Goal: Transaction & Acquisition: Purchase product/service

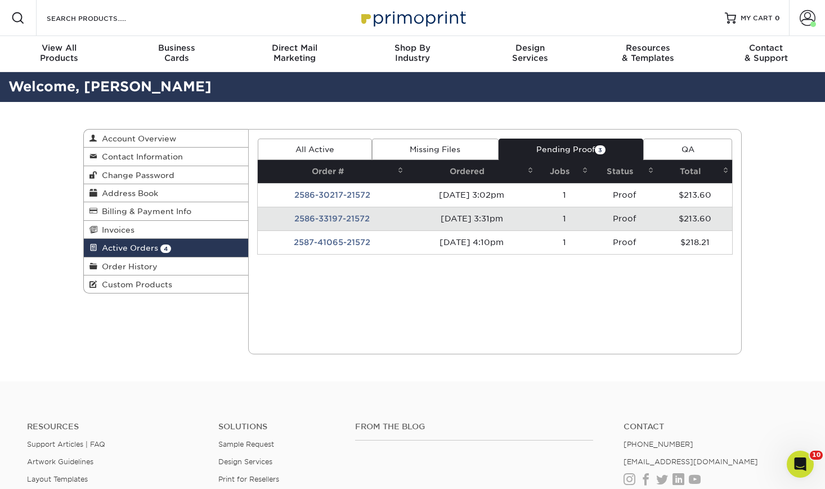
click at [522, 193] on td "08/06/2025 3:02pm" at bounding box center [472, 195] width 130 height 24
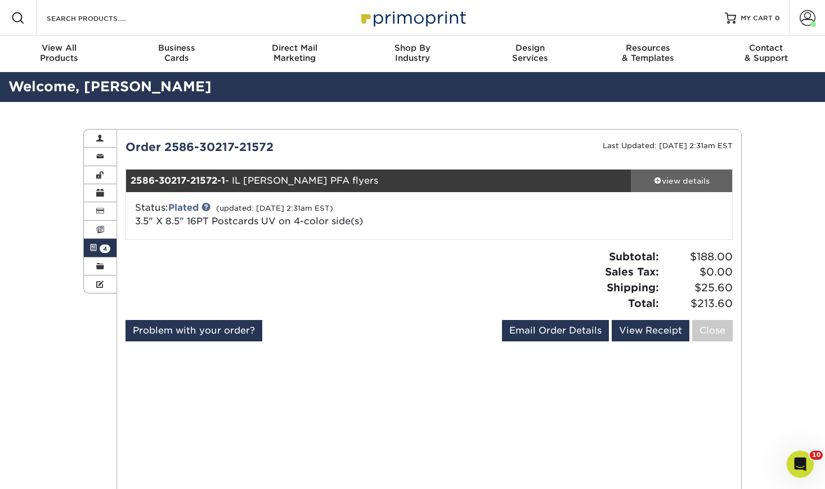
click at [700, 185] on div "view details" at bounding box center [681, 180] width 101 height 11
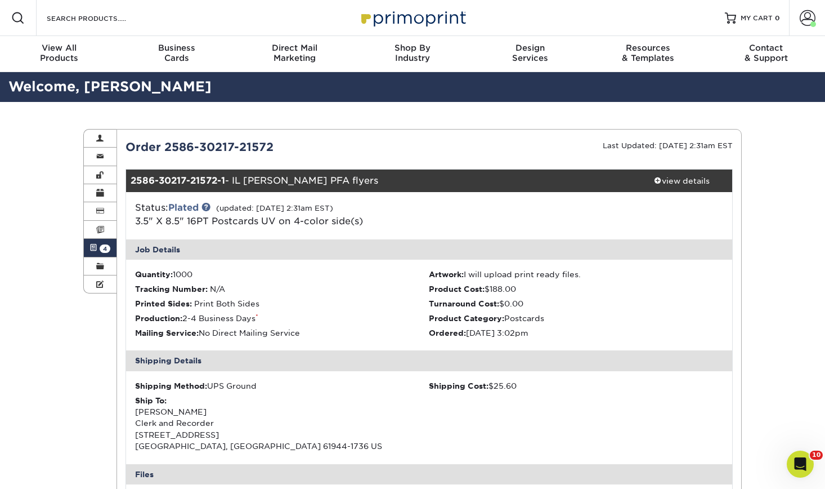
click at [93, 244] on span at bounding box center [94, 247] width 8 height 9
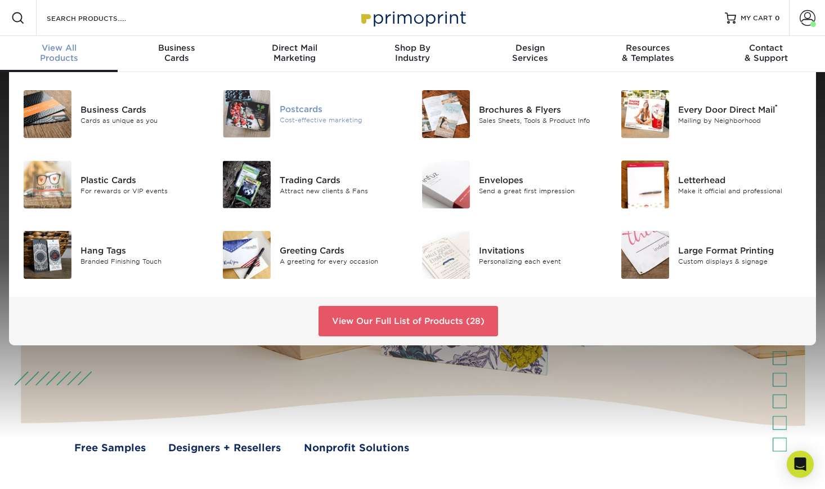
click at [243, 97] on img at bounding box center [247, 113] width 48 height 47
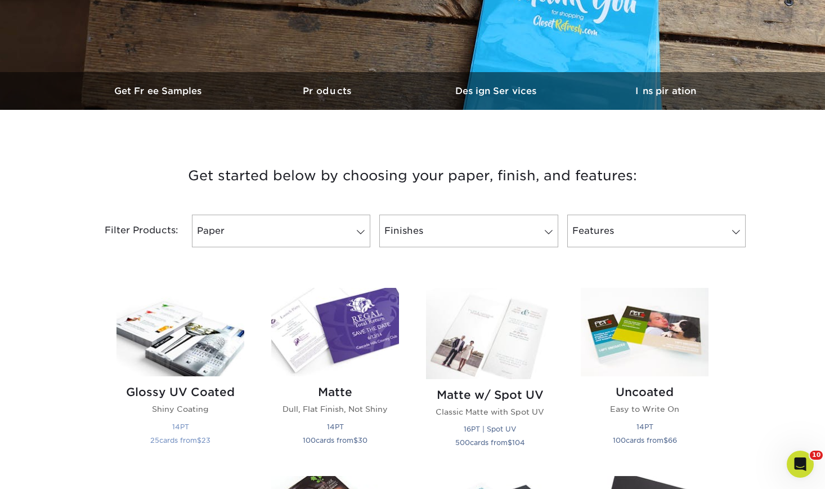
click at [166, 357] on img at bounding box center [181, 332] width 128 height 88
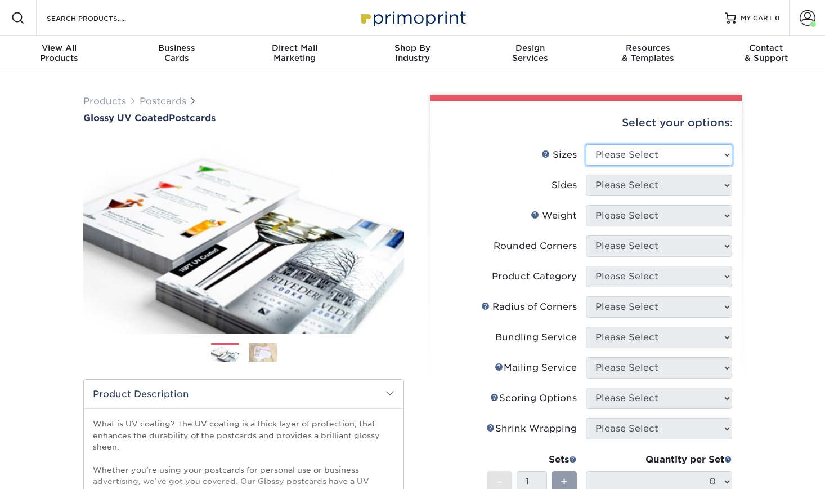
click at [671, 158] on select "Please Select 1.5" x 7" 2" x 4" 2" x 6" 2" x 7" 2" x 8" 2.12" x 5.5" 2.12" x 5.…" at bounding box center [659, 154] width 146 height 21
select select "3.50x8.50"
click at [586, 144] on select "Please Select 1.5" x 7" 2" x 4" 2" x 6" 2" x 7" 2" x 8" 2.12" x 5.5" 2.12" x 5.…" at bounding box center [659, 154] width 146 height 21
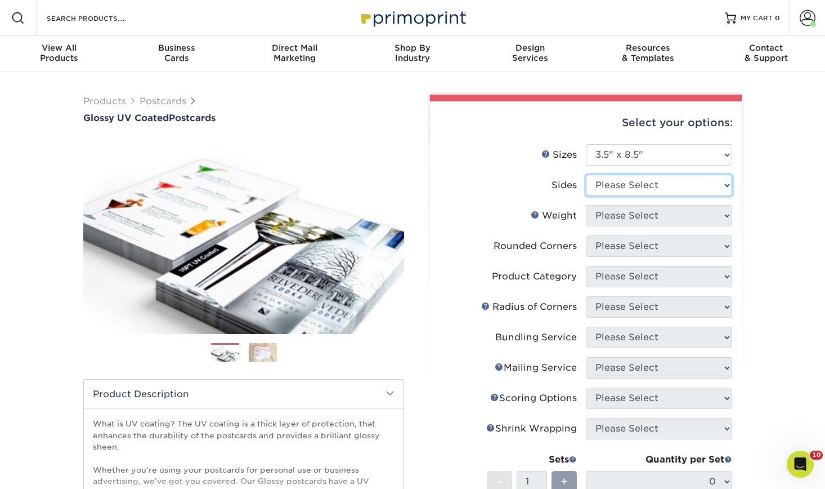
click at [677, 183] on select "Please Select Print Both Sides Print Front Only" at bounding box center [659, 185] width 146 height 21
select select "13abbda7-1d64-4f25-8bb2-c179b224825d"
click at [586, 175] on select "Please Select Print Both Sides Print Front Only" at bounding box center [659, 185] width 146 height 21
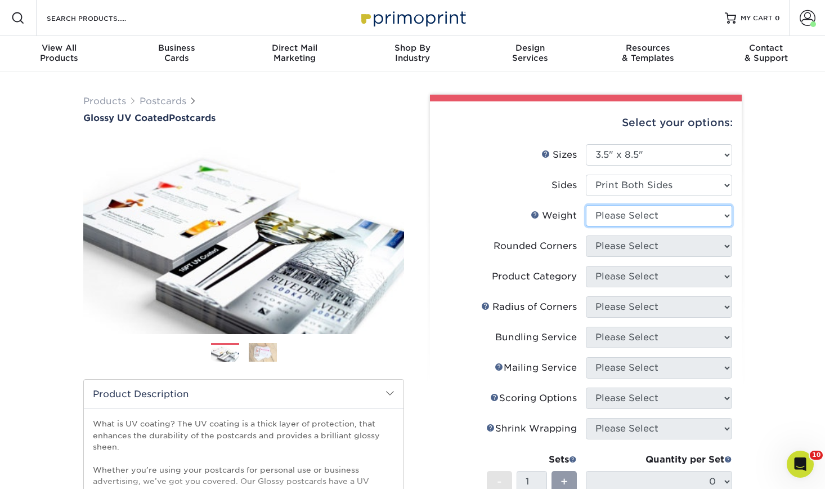
click at [686, 222] on select "Please Select 16PT 14PT 18PT C1S" at bounding box center [659, 215] width 146 height 21
select select "14PT"
click at [586, 205] on select "Please Select 16PT 14PT 18PT C1S" at bounding box center [659, 215] width 146 height 21
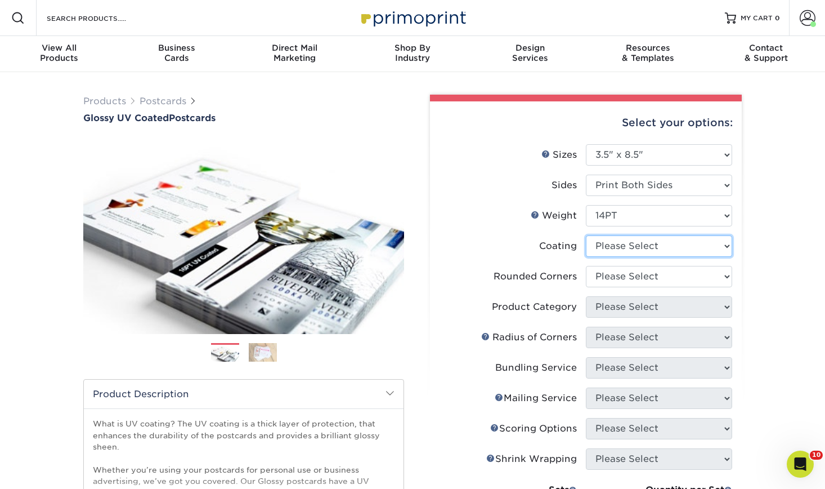
click at [689, 249] on select at bounding box center [659, 245] width 146 height 21
select select "ae367451-b2b8-45df-a344-0f05b6a12993"
click at [586, 235] on select at bounding box center [659, 245] width 146 height 21
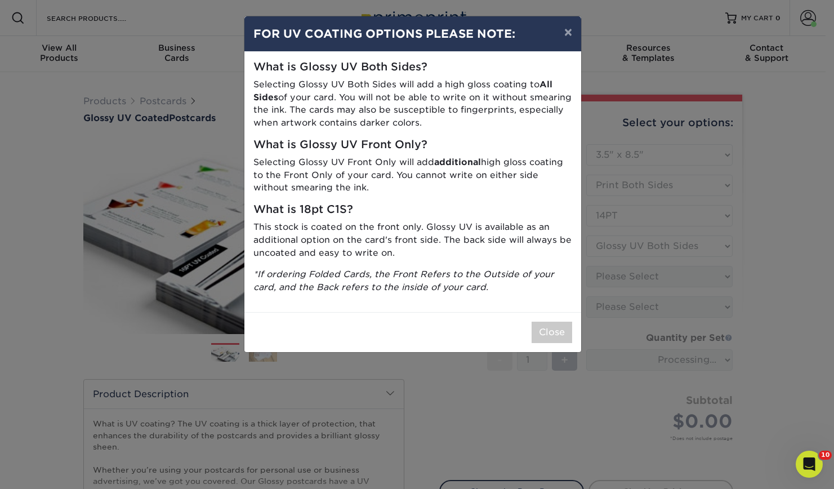
click at [691, 291] on div "× FOR UV COATING OPTIONS PLEASE NOTE: What is Glossy UV Both Sides? Selecting G…" at bounding box center [417, 244] width 834 height 489
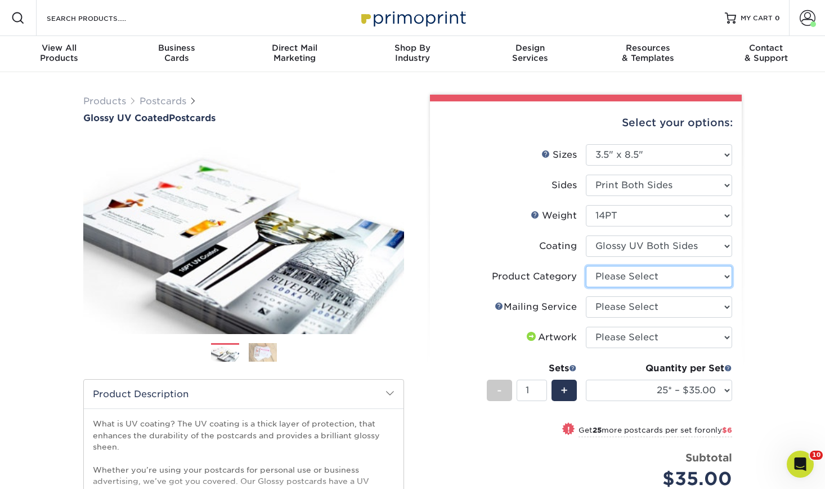
click at [654, 272] on select "Please Select Postcards" at bounding box center [659, 276] width 146 height 21
select select "9b7272e0-d6c8-4c3c-8e97-d3a1bcdab858"
click at [586, 266] on select "Please Select Postcards" at bounding box center [659, 276] width 146 height 21
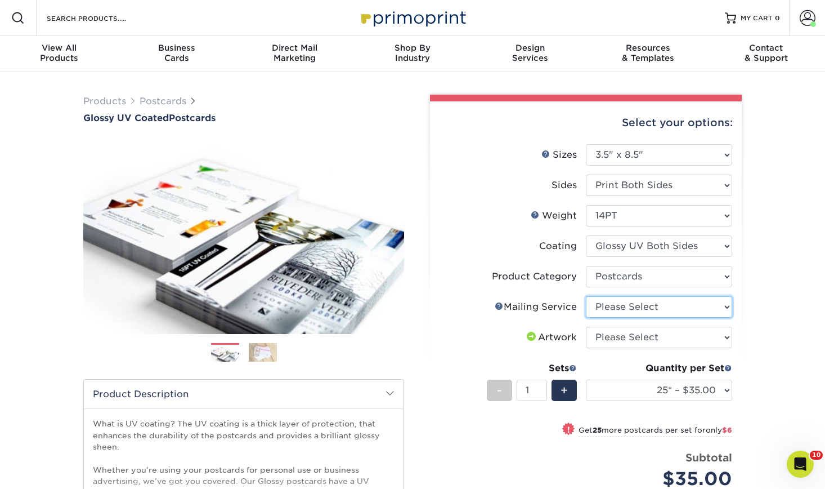
click at [663, 314] on select "Please Select No Direct Mailing Service No, I will mail/stamp/imprint Direct Ma…" at bounding box center [659, 306] width 146 height 21
select select "3e5e9bdd-d78a-4c28-a41d-fe1407925ca6"
click at [586, 296] on select "Please Select No Direct Mailing Service No, I will mail/stamp/imprint Direct Ma…" at bounding box center [659, 306] width 146 height 21
click at [663, 338] on select "Please Select I will upload files I need a design - $150" at bounding box center [659, 337] width 146 height 21
select select "upload"
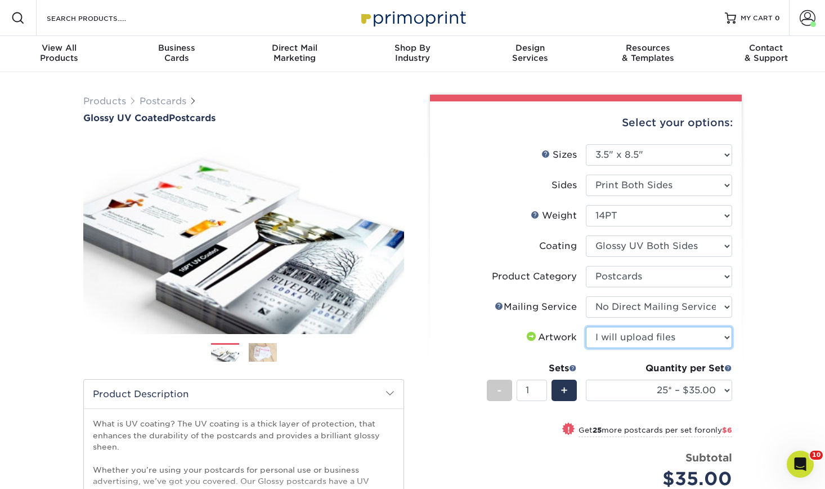
click at [586, 327] on select "Please Select I will upload files I need a design - $150" at bounding box center [659, 337] width 146 height 21
click at [666, 394] on select "25* – $35.00 50* – $41.00 75* – $48.00 100* – $61.00 250* – $100.00 500 – $138.…" at bounding box center [659, 389] width 146 height 21
select select "1000 – $160.00"
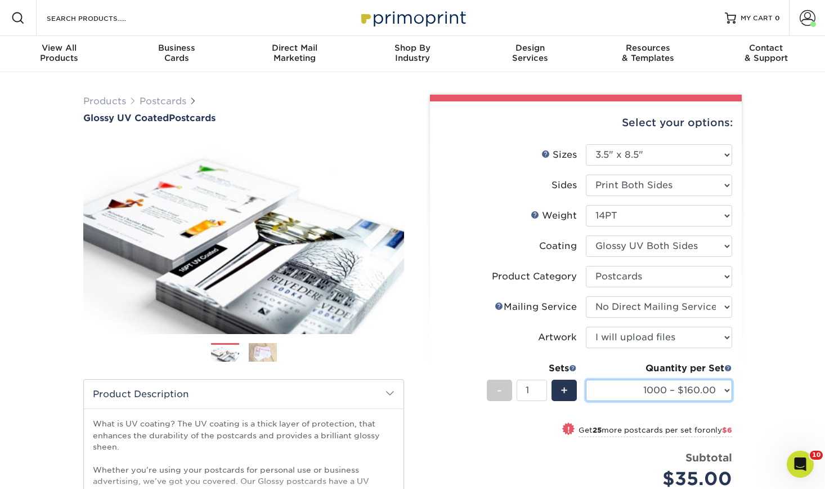
click at [586, 379] on select "25* – $35.00 50* – $41.00 75* – $48.00 100* – $61.00 250* – $100.00 500 – $138.…" at bounding box center [659, 389] width 146 height 21
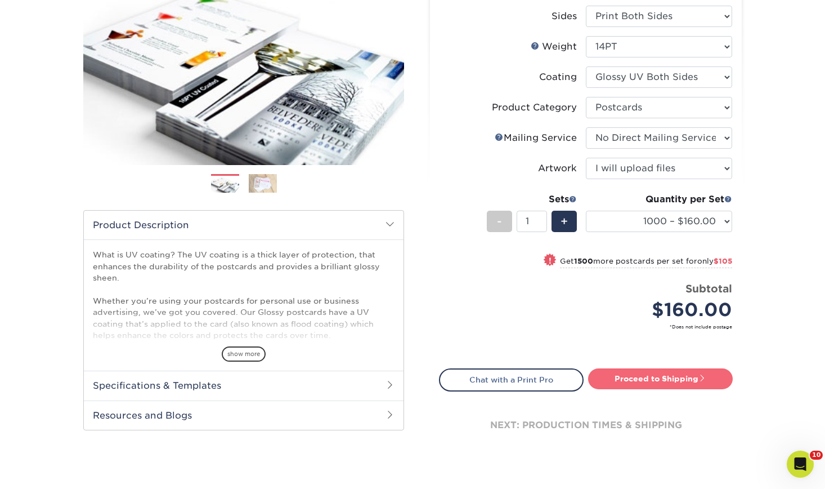
click at [668, 376] on link "Proceed to Shipping" at bounding box center [660, 378] width 145 height 20
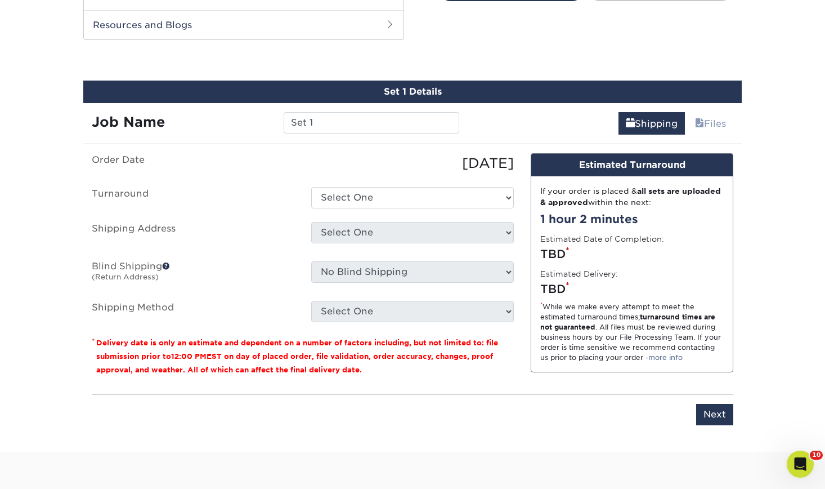
scroll to position [568, 0]
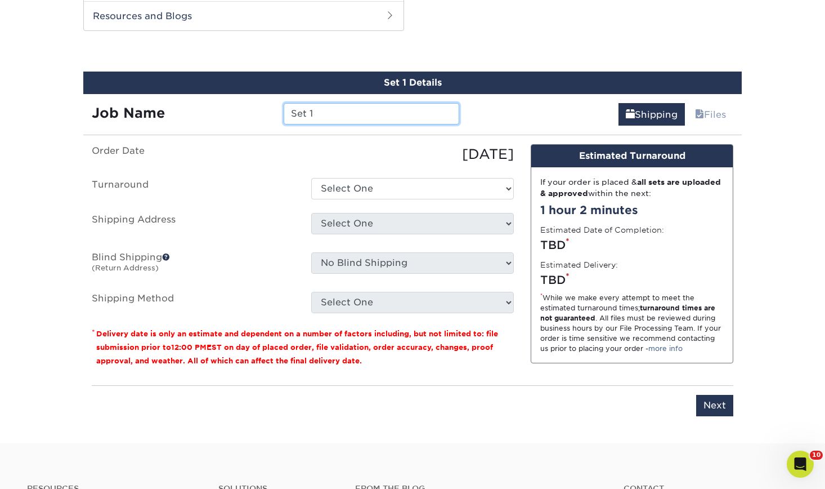
click at [338, 110] on input "Set 1" at bounding box center [371, 113] width 175 height 21
type input "ND LaMoure PFA flyers"
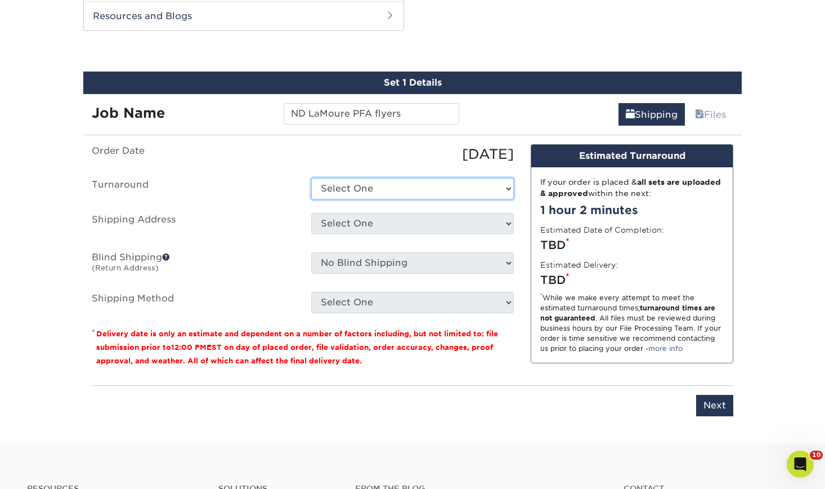
click at [427, 185] on select "Select One 2-4 Business Days 2 Day Next Business Day" at bounding box center [412, 188] width 203 height 21
select select "89f44400-92a2-4516-9a53-bf53cb1f0c2d"
click at [311, 178] on select "Select One 2-4 Business Days 2 Day Next Business Day" at bounding box center [412, 188] width 203 height 21
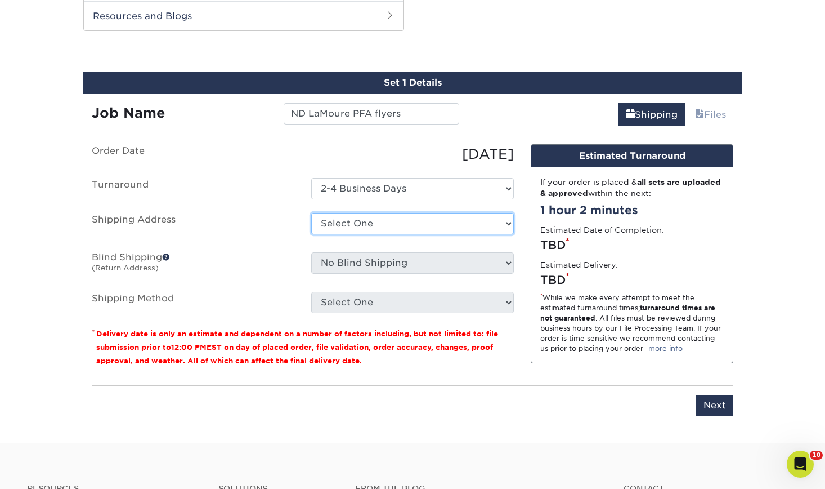
click at [434, 226] on select "Select One 1A [PERSON_NAME] ARCleburne ARConway ARFranklin ARMontgomery AROuach…" at bounding box center [412, 223] width 203 height 21
select select "284492"
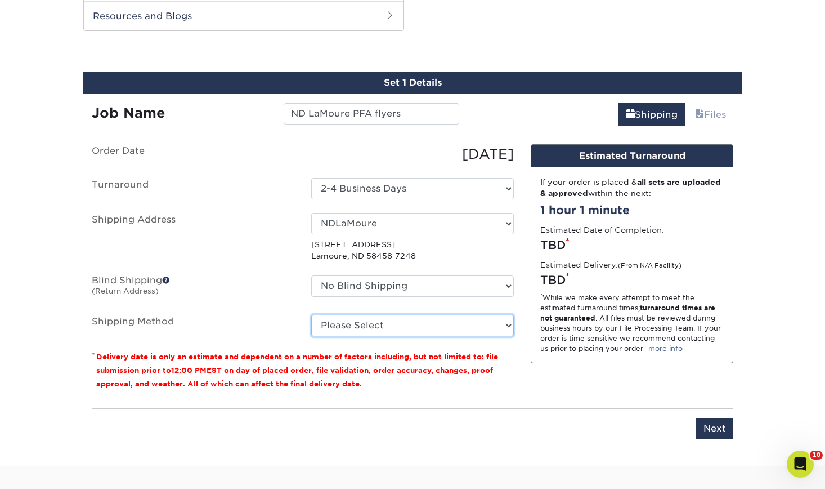
click at [418, 325] on select "Please Select UPS Ground (+$33.49) UPS 3 Day Select (+$52.67) UPS 2nd Day Air (…" at bounding box center [412, 325] width 203 height 21
select select "03"
click at [311, 315] on select "Please Select UPS Ground (+$33.49) UPS 3 Day Select (+$52.67) UPS 2nd Day Air (…" at bounding box center [412, 325] width 203 height 21
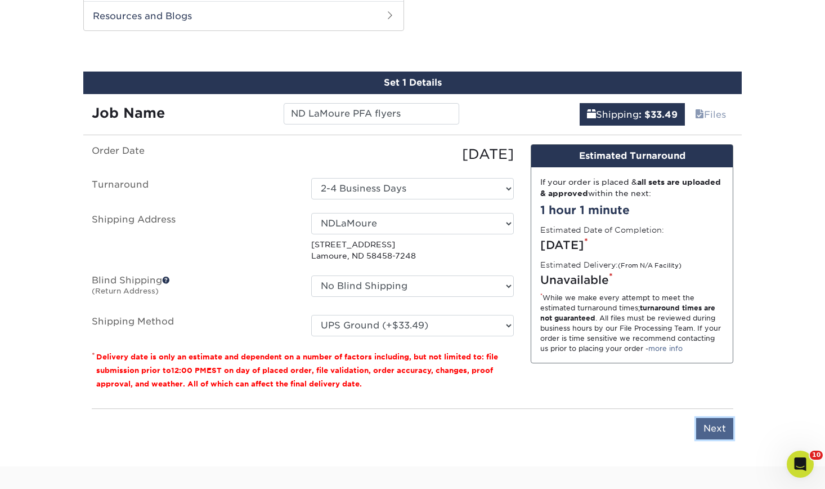
click at [715, 426] on input "Next" at bounding box center [714, 428] width 37 height 21
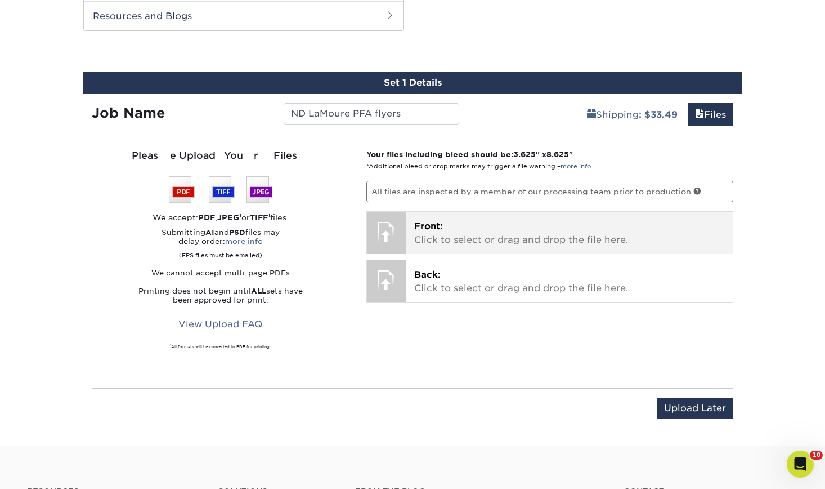
click at [447, 227] on p "Front: Click to select or drag and drop the file here." at bounding box center [569, 233] width 311 height 27
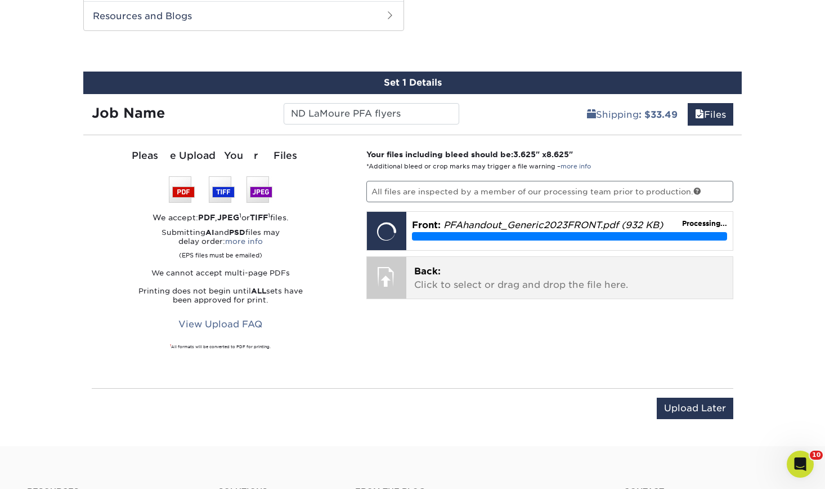
click at [529, 275] on p "Back: Click to select or drag and drop the file here." at bounding box center [569, 278] width 311 height 27
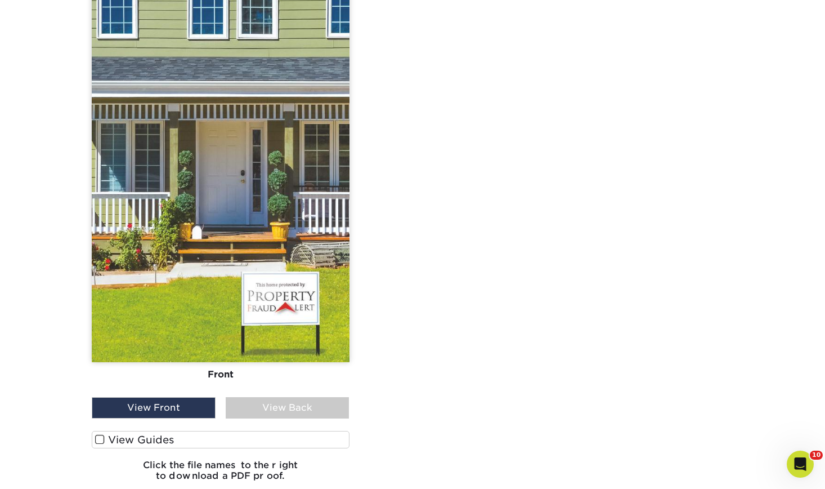
scroll to position [1019, 0]
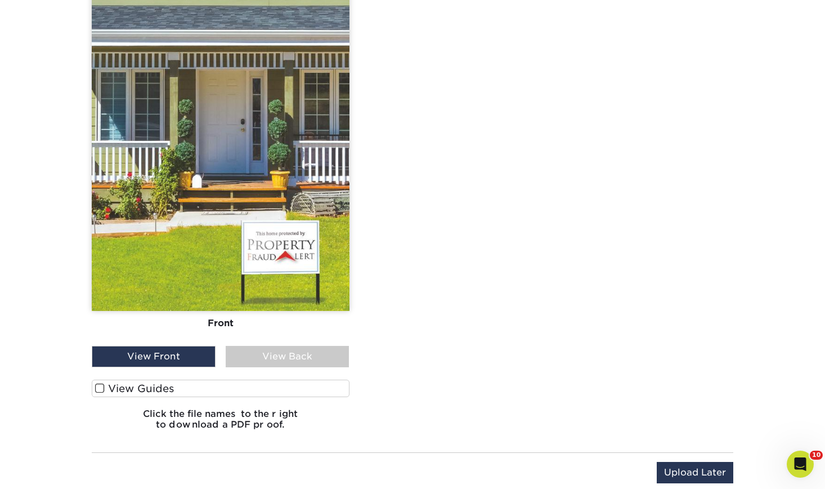
click at [297, 355] on div "View Back" at bounding box center [288, 356] width 124 height 21
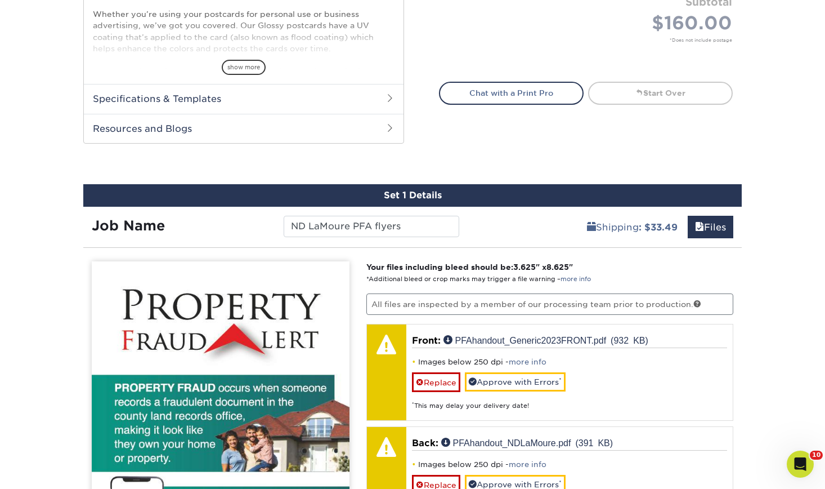
scroll to position [512, 0]
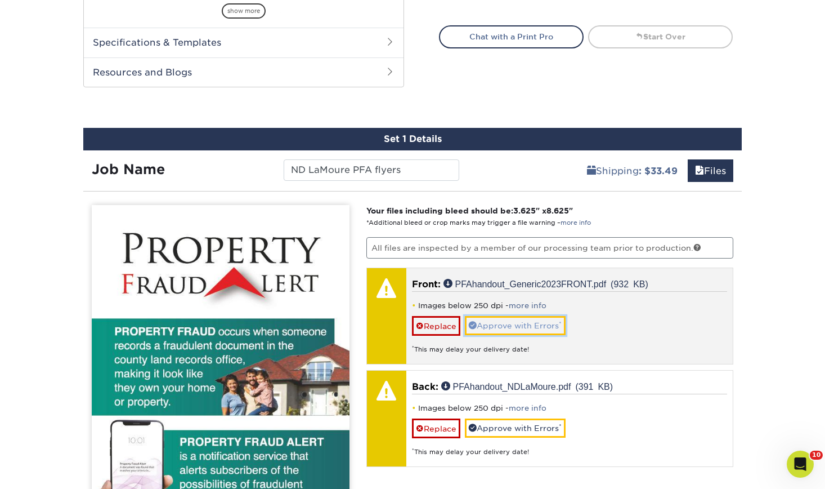
click at [554, 333] on link "Approve with Errors *" at bounding box center [515, 325] width 101 height 19
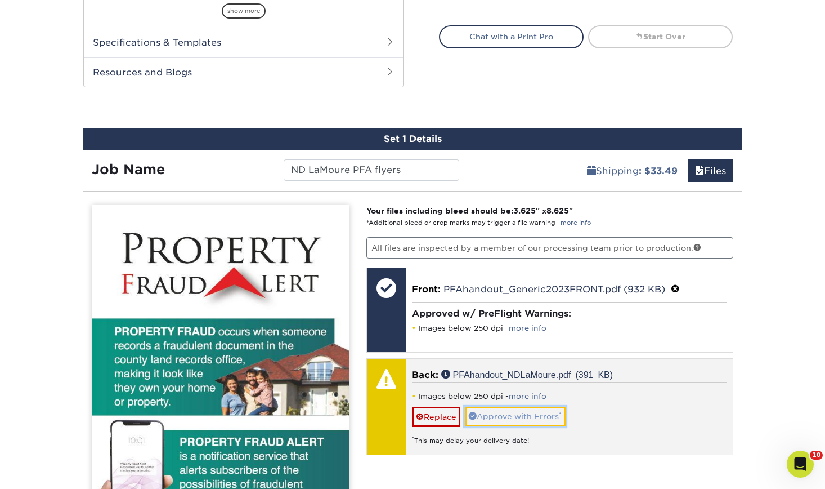
click at [557, 422] on link "Approve with Errors *" at bounding box center [515, 416] width 101 height 19
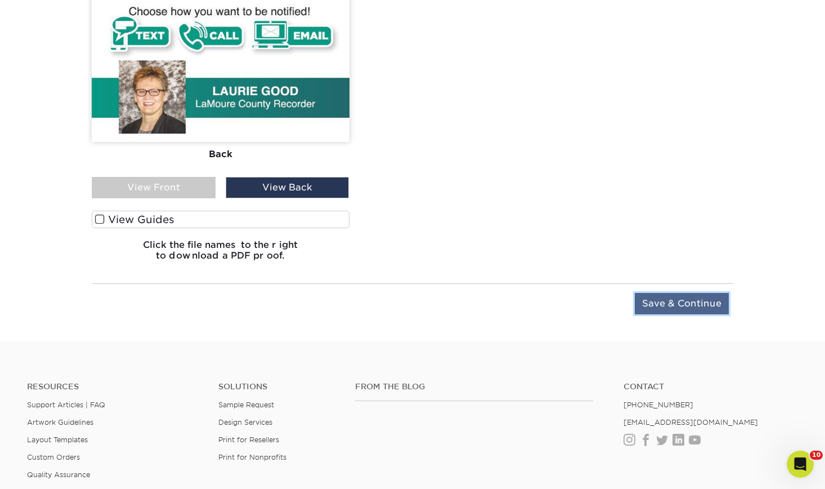
click at [701, 300] on input "Save & Continue" at bounding box center [682, 303] width 94 height 21
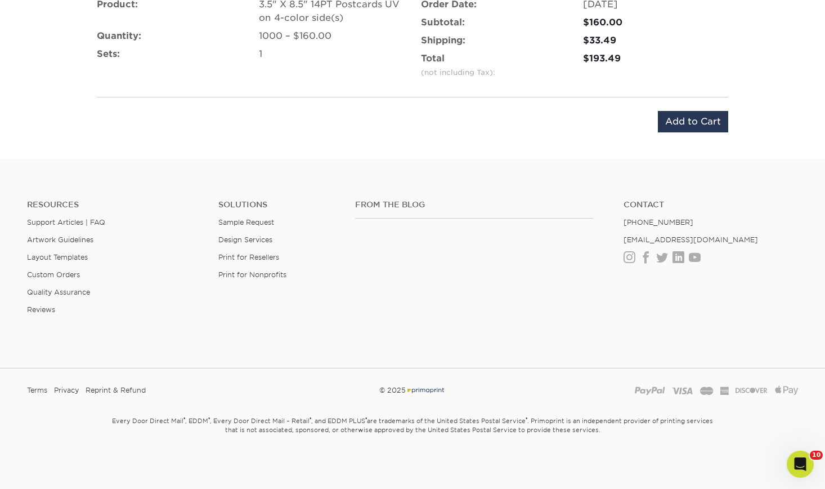
scroll to position [751, 0]
click at [716, 129] on input "Add to Cart" at bounding box center [693, 121] width 70 height 21
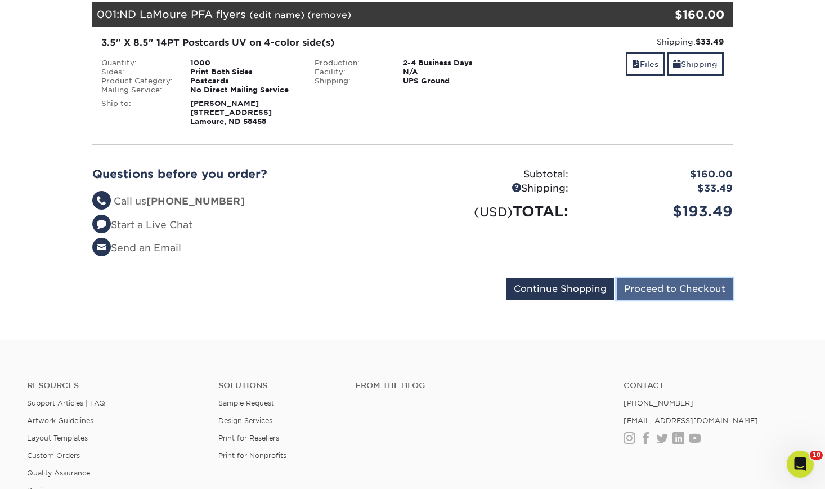
click at [696, 287] on input "Proceed to Checkout" at bounding box center [675, 288] width 116 height 21
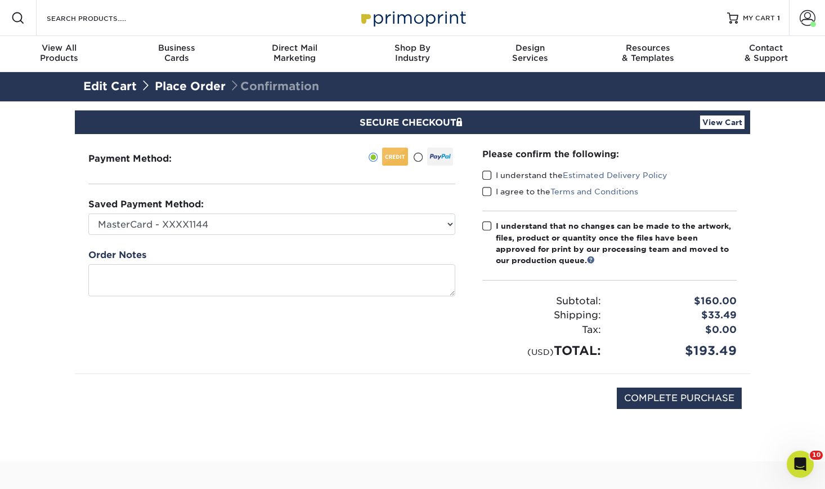
click at [318, 236] on div "Payment Method:" at bounding box center [272, 253] width 394 height 239
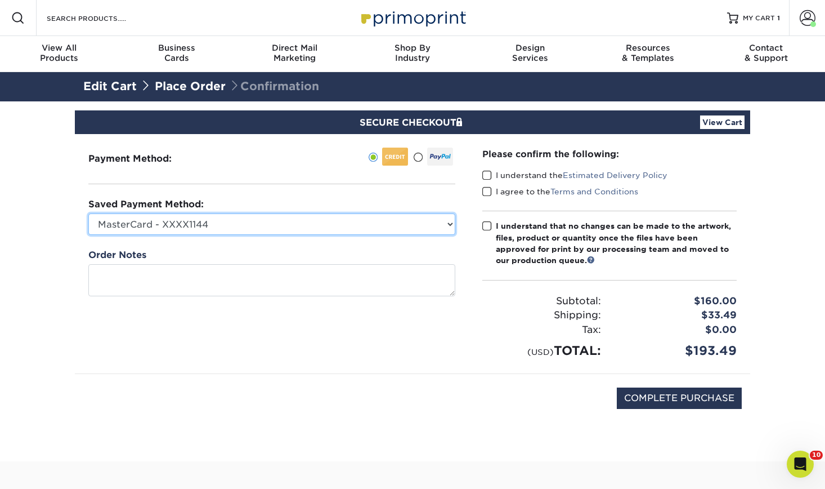
click at [324, 221] on select "MasterCard - XXXX1144 Visa - XXXX9276 MasterCard - XXXX0651 MasterCard - XXXX77…" at bounding box center [271, 223] width 367 height 21
select select "70136"
click at [88, 213] on select "MasterCard - XXXX1144 Visa - XXXX9276 MasterCard - XXXX0651 MasterCard - XXXX77…" at bounding box center [271, 223] width 367 height 21
click at [298, 217] on select "MasterCard - XXXX1144 Visa - XXXX9276 MasterCard - XXXX0651 MasterCard - XXXX77…" at bounding box center [271, 223] width 367 height 21
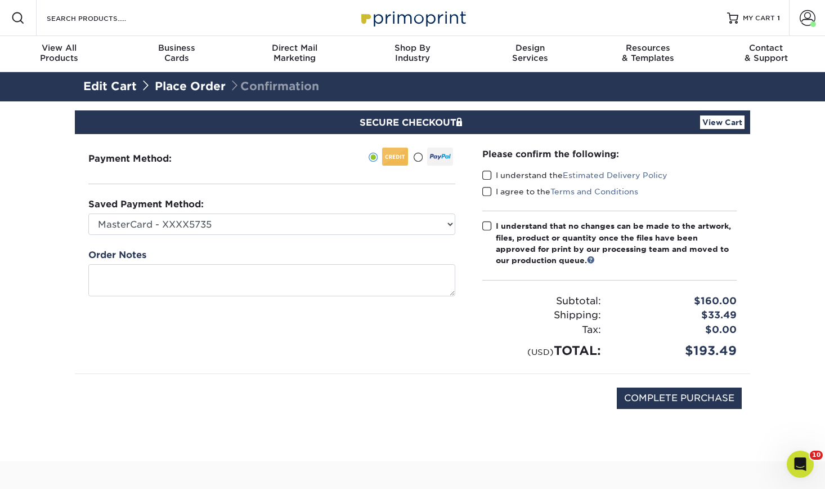
click at [352, 173] on div "Payment Method:" at bounding box center [272, 253] width 394 height 239
click at [485, 175] on span at bounding box center [488, 175] width 10 height 11
click at [0, 0] on input "I understand the Estimated Delivery Policy" at bounding box center [0, 0] width 0 height 0
click at [489, 194] on span at bounding box center [488, 191] width 10 height 11
click at [0, 0] on input "I agree to the Terms and Conditions" at bounding box center [0, 0] width 0 height 0
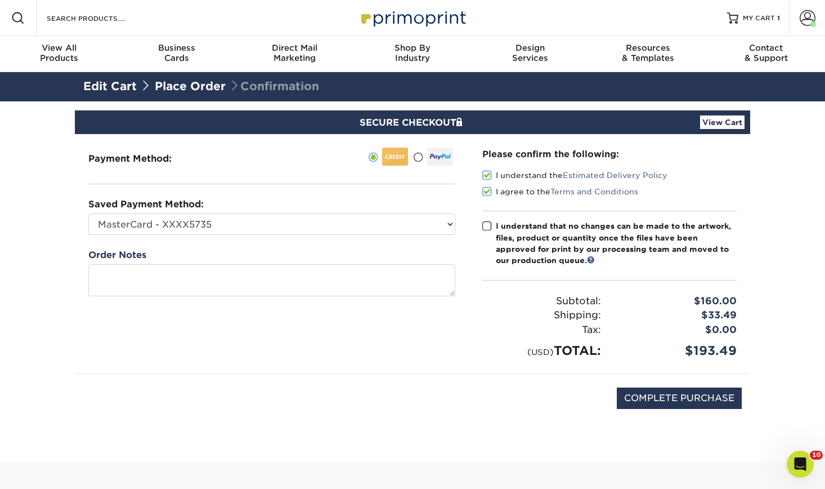
click at [485, 225] on span at bounding box center [488, 226] width 10 height 11
click at [0, 0] on input "I understand that no changes can be made to the artwork, files, product or quan…" at bounding box center [0, 0] width 0 height 0
click at [709, 403] on input "COMPLETE PURCHASE" at bounding box center [679, 397] width 125 height 21
type input "PROCESSING, PLEASE WAIT..."
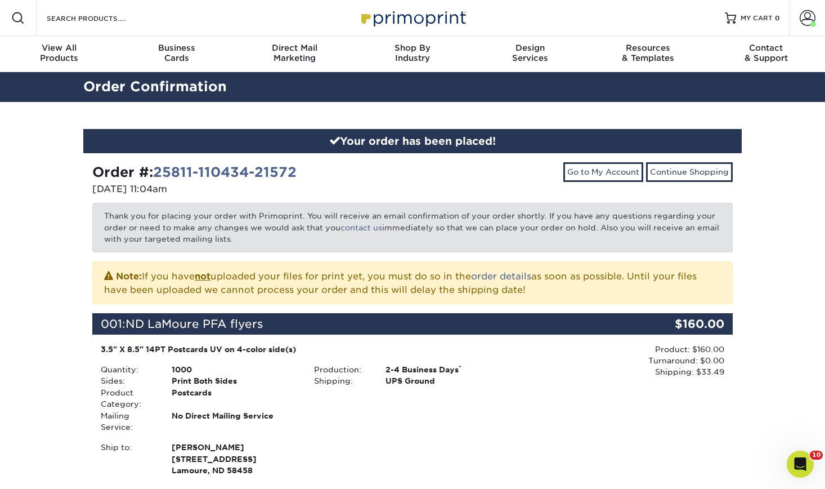
click at [28, 213] on div "Your order has been placed! Order #: 25811-110434-21572 [DATE] 11:04am Go to My…" at bounding box center [412, 394] width 825 height 584
click at [807, 470] on div "Open Intercom Messenger" at bounding box center [800, 463] width 37 height 37
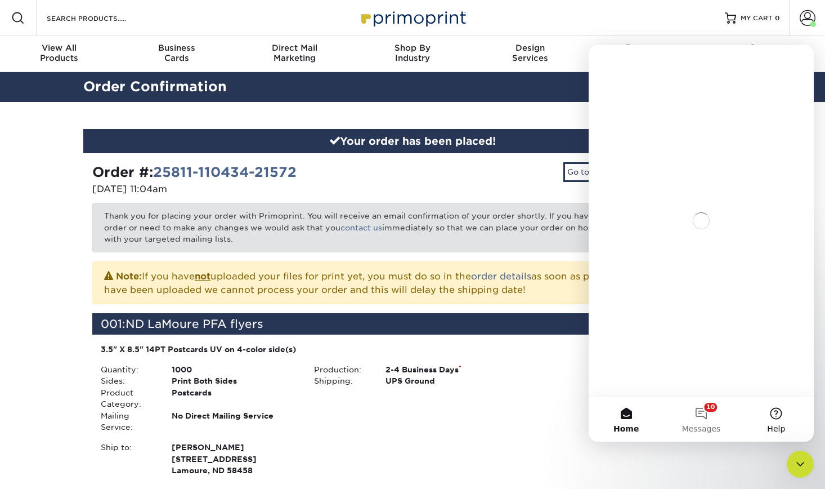
click at [772, 415] on button "Help" at bounding box center [776, 418] width 75 height 45
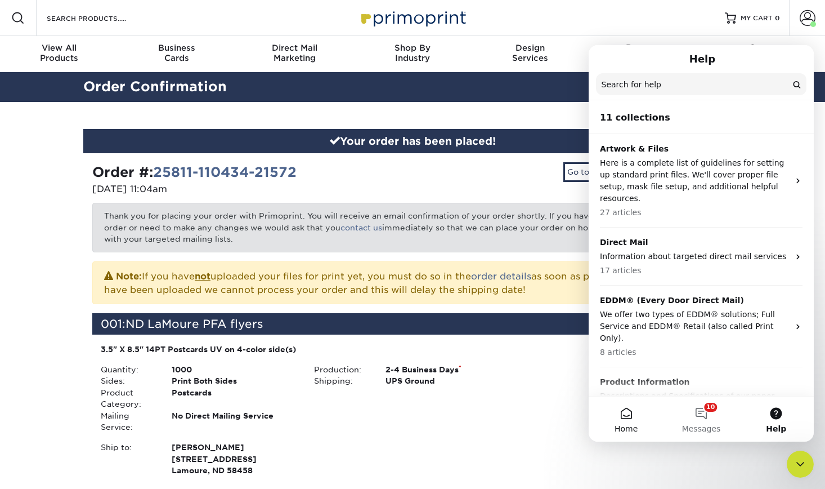
click at [628, 414] on button "Home" at bounding box center [626, 418] width 75 height 45
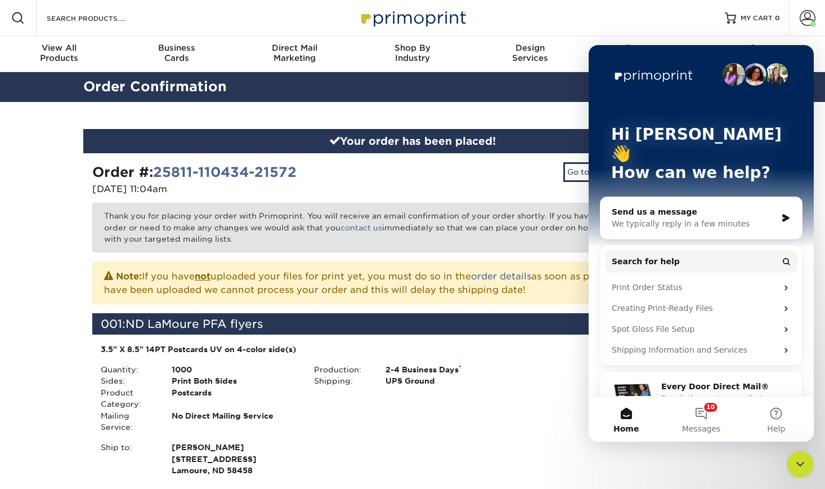
click at [702, 206] on div "Send us a message" at bounding box center [694, 212] width 165 height 12
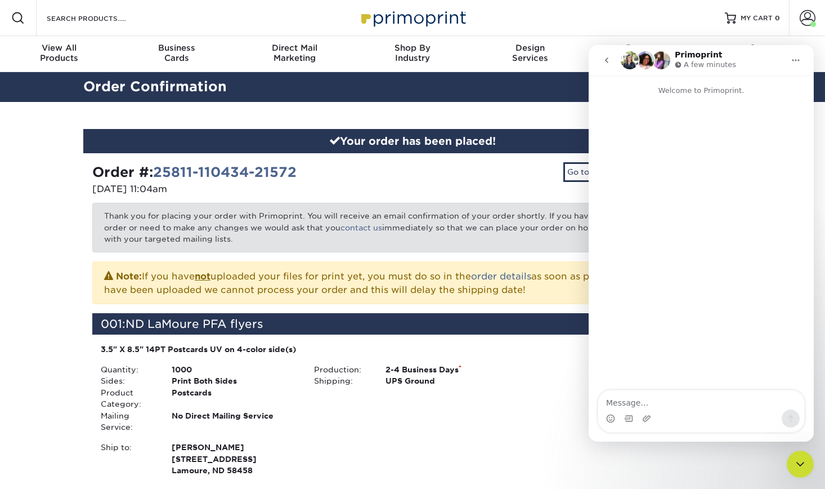
click at [711, 406] on textarea "Message…" at bounding box center [702, 399] width 206 height 19
type textarea "Order #25811-110434-21572"
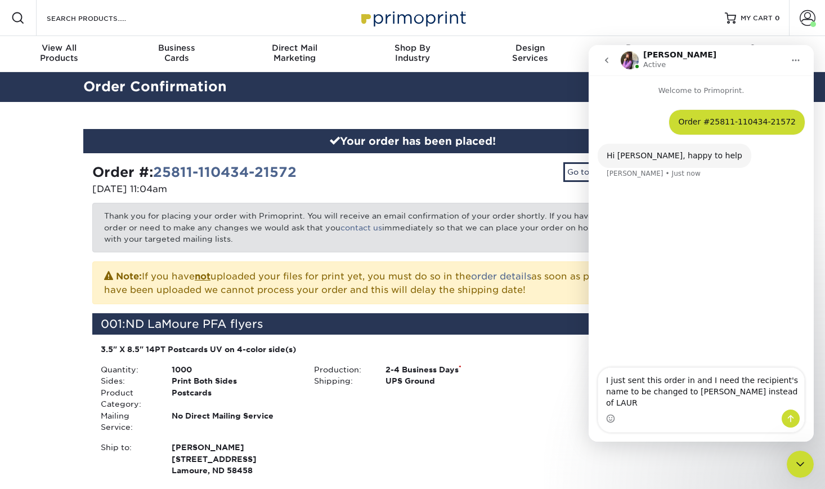
type textarea "I just sent this order in and I need the recipient's name to be changed to LAUR…"
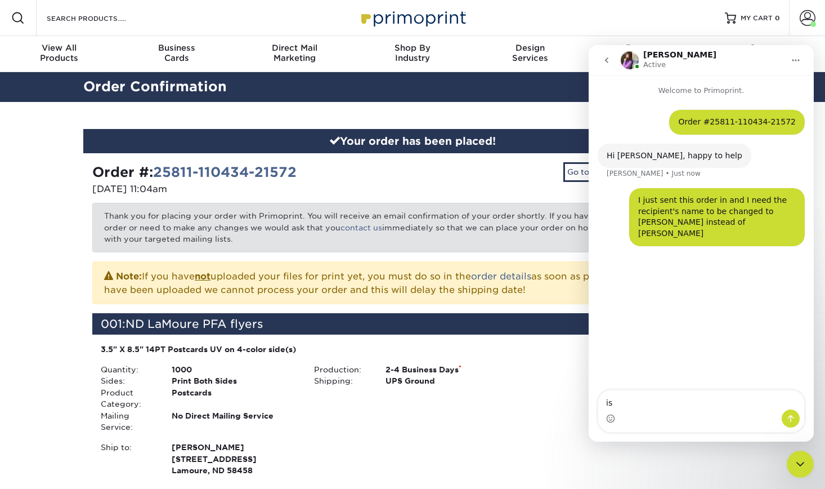
type textarea "i"
type textarea "Is this something you can do?"
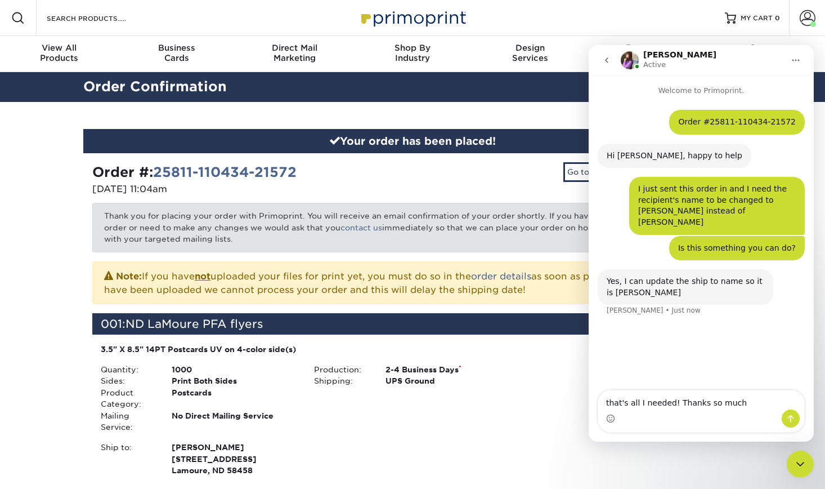
type textarea "that's all I needed! Thanks so much!"
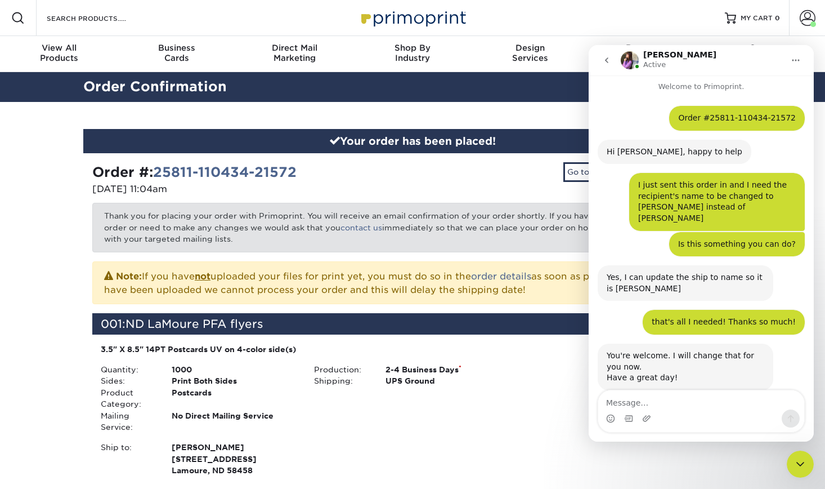
scroll to position [16, 0]
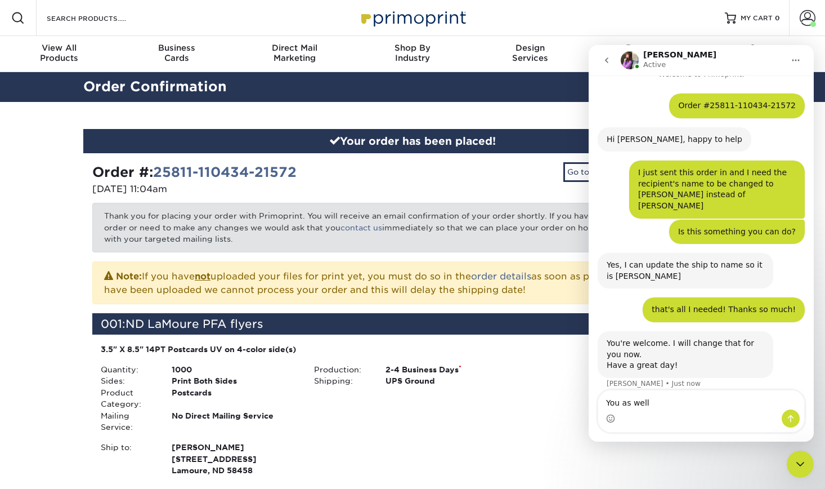
type textarea "You as well!"
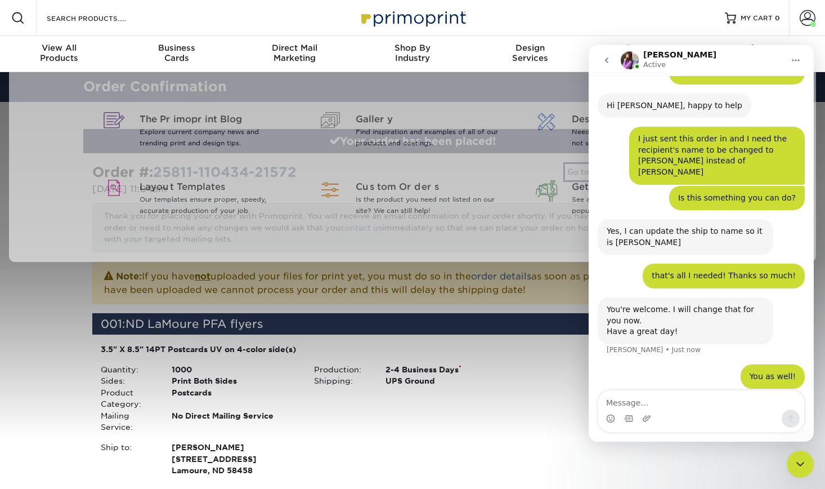
click at [628, 37] on link "Resources & Templates" at bounding box center [648, 54] width 118 height 36
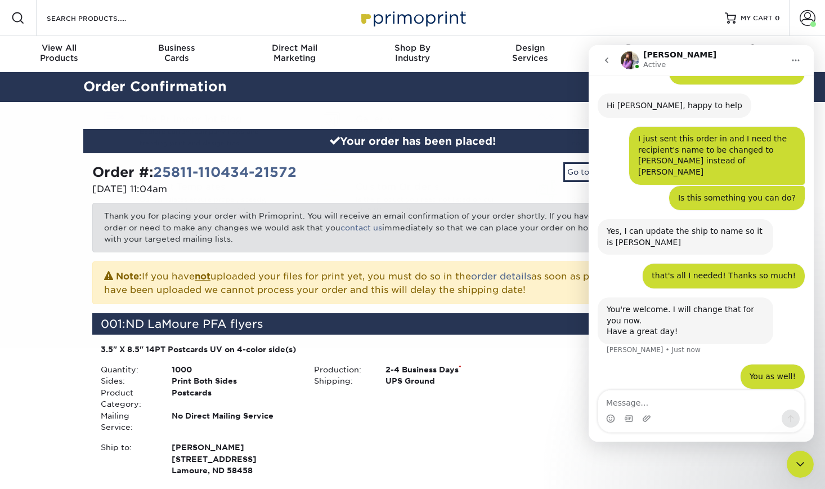
click at [633, 21] on div "Resources Menu Search Products Account Welcome, Ryan Account Dashboard Active O…" at bounding box center [412, 18] width 825 height 36
